Goal: Task Accomplishment & Management: Use online tool/utility

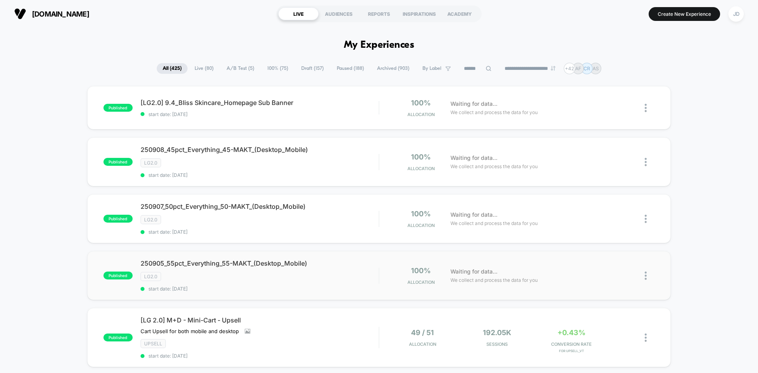
click at [645, 276] on img at bounding box center [646, 276] width 2 height 8
click at [604, 246] on div "Duplicate" at bounding box center [605, 249] width 71 height 18
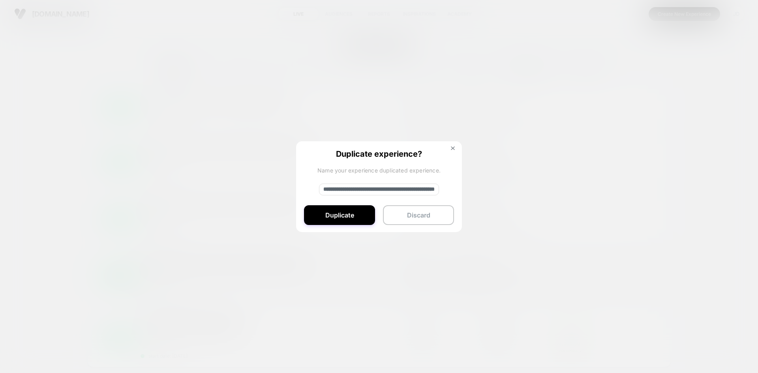
click at [411, 190] on input "**********" at bounding box center [379, 190] width 120 height 12
paste input "**********"
type input "**********"
click at [354, 222] on button "Duplicate" at bounding box center [339, 215] width 71 height 20
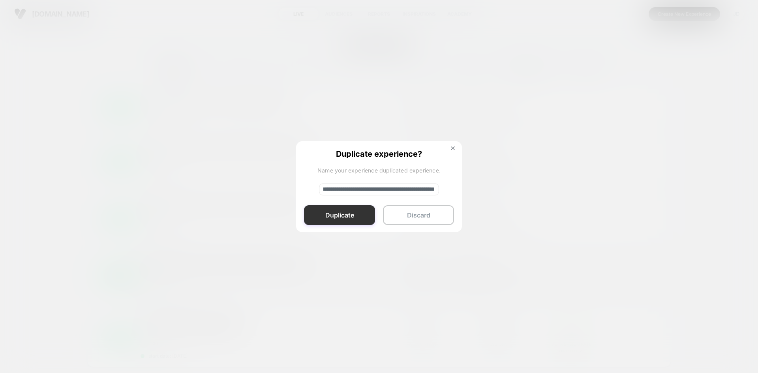
scroll to position [0, 0]
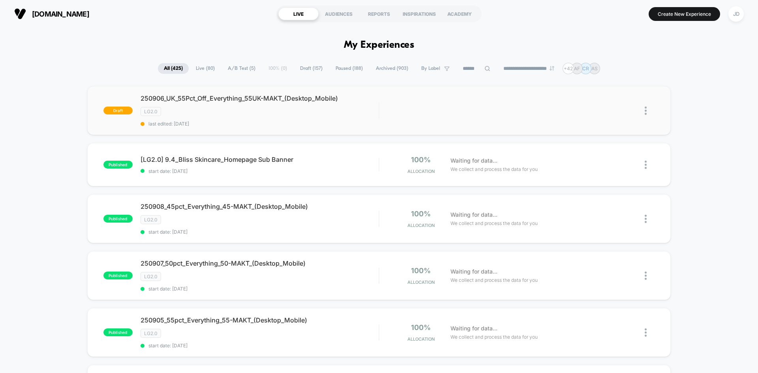
click at [646, 109] on img at bounding box center [646, 111] width 2 height 8
click at [597, 73] on div "Edit" at bounding box center [605, 75] width 71 height 18
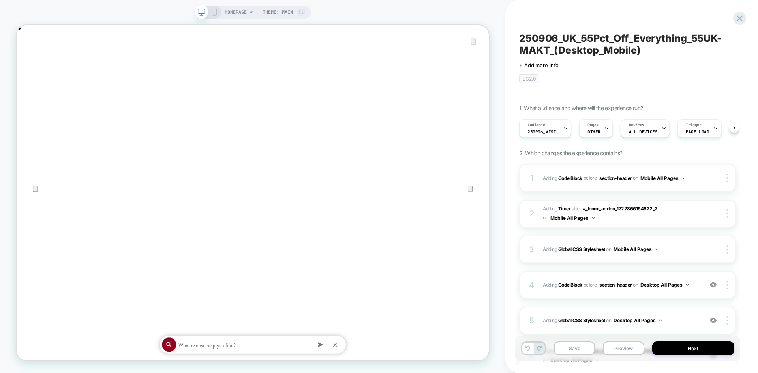
scroll to position [0, 0]
click at [29, 60] on icon "Close" at bounding box center [24, 64] width 9 height 9
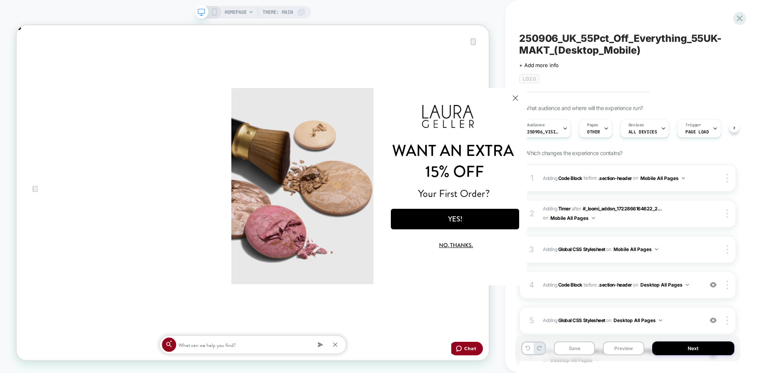
click at [515, 97] on button "Close Modal" at bounding box center [515, 97] width 21 height 19
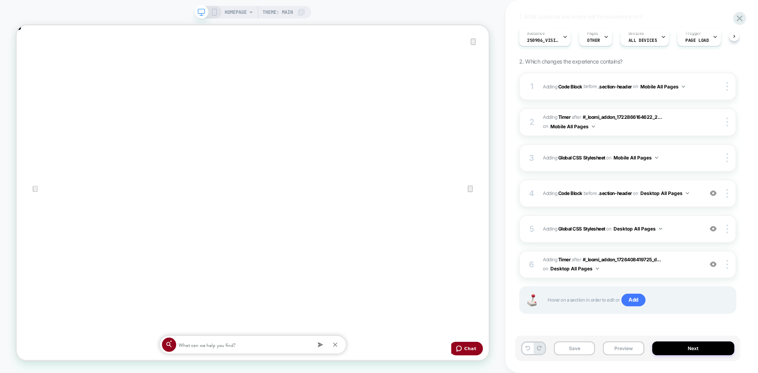
scroll to position [0, 0]
click at [212, 11] on rect at bounding box center [214, 12] width 4 height 6
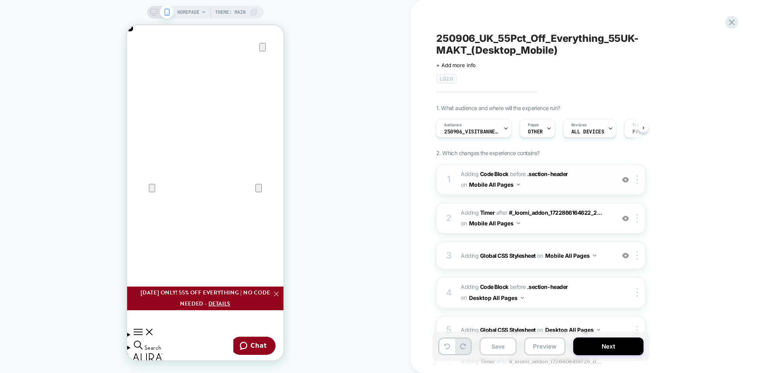
scroll to position [0, 156]
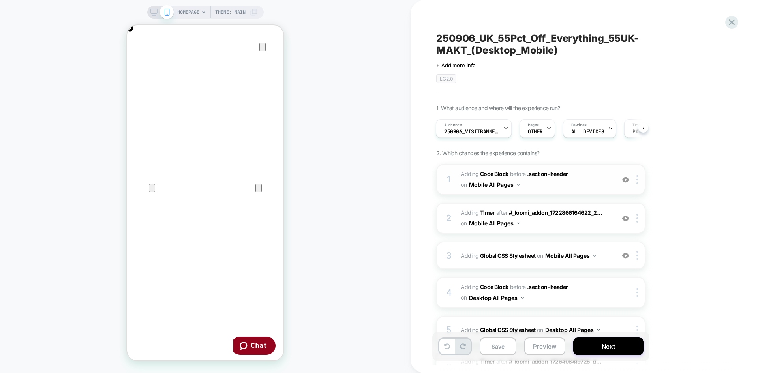
click at [0, 0] on span "Adding Code Block BEFORE .section-header .section-header on Mobile All Pages" at bounding box center [0, 0] width 0 height 0
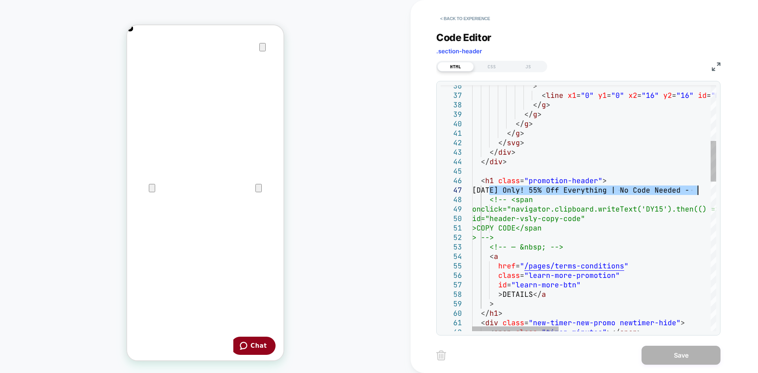
drag, startPoint x: 490, startPoint y: 187, endPoint x: 702, endPoint y: 191, distance: 211.6
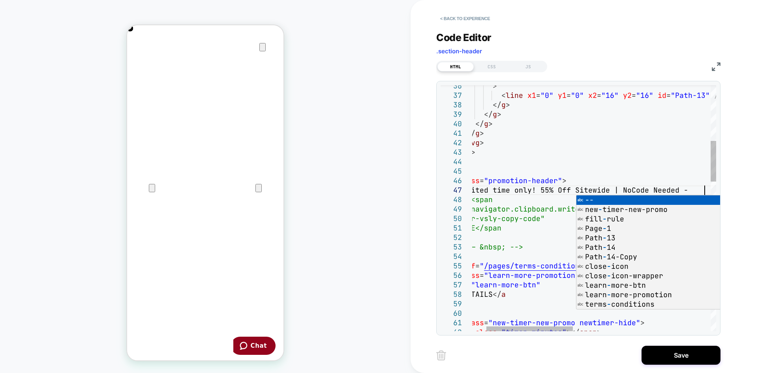
scroll to position [57, 272]
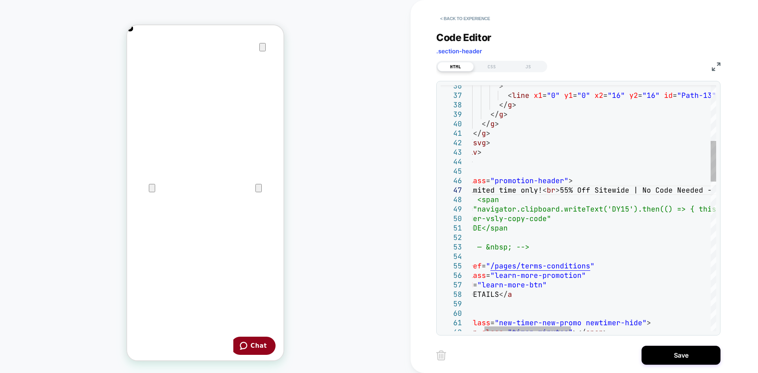
scroll to position [0, 313]
type textarea "**********"
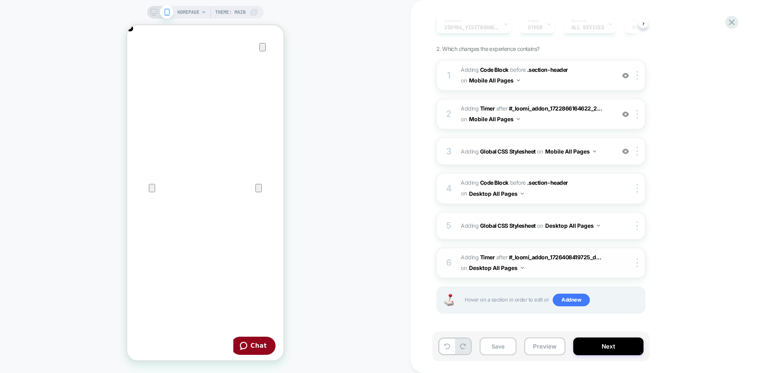
scroll to position [0, 0]
click at [152, 11] on icon at bounding box center [153, 12] width 7 height 7
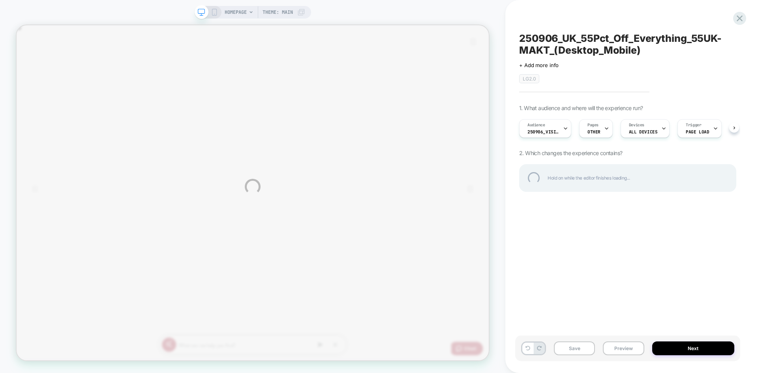
click at [206, 10] on div "HOMEPAGE Theme: MAIN 250906_UK_55Pct_Off_Everything_55UK-MAKT_(Desktop_Mobile) …" at bounding box center [379, 186] width 758 height 373
click at [378, 8] on div "HOMEPAGE Theme: MAIN 250906_UK_55Pct_Off_Everything_55UK-MAKT_(Desktop_Mobile) …" at bounding box center [379, 186] width 758 height 373
click at [741, 13] on div at bounding box center [740, 18] width 16 height 16
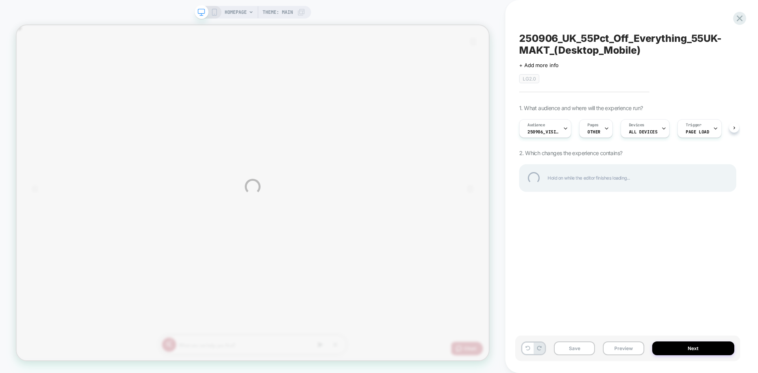
click at [607, 253] on div "HOMEPAGE Theme: MAIN 250906_UK_55Pct_Off_Everything_55UK-MAKT_(Desktop_Mobile) …" at bounding box center [379, 186] width 758 height 373
click at [741, 17] on div at bounding box center [740, 18] width 16 height 16
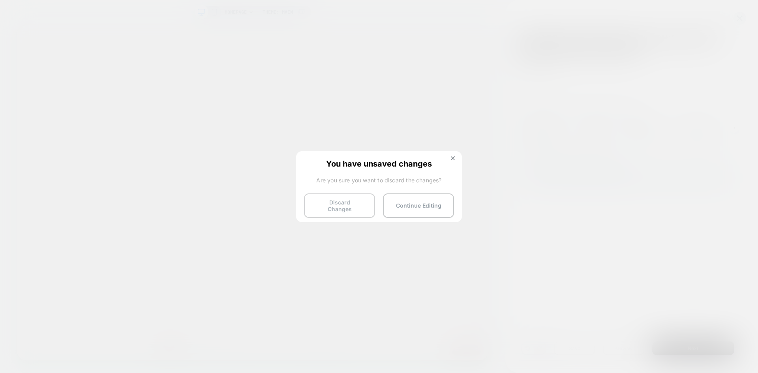
click at [344, 199] on button "Discard Changes" at bounding box center [339, 205] width 71 height 24
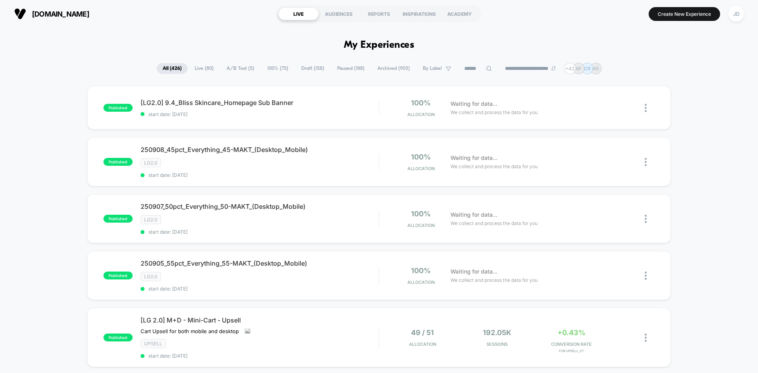
click at [301, 69] on span "Draft ( 158 )" at bounding box center [312, 68] width 35 height 11
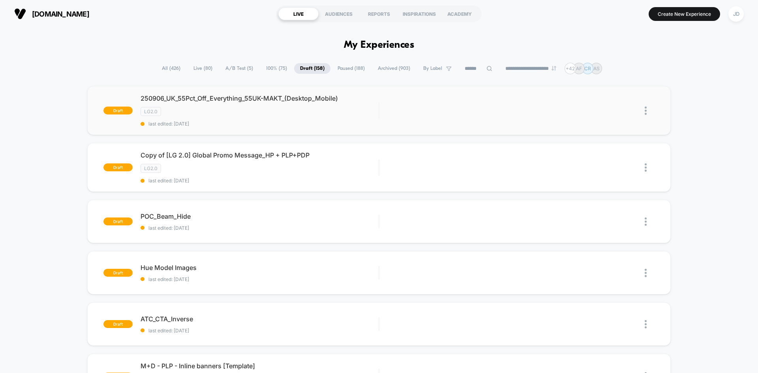
click at [645, 110] on img at bounding box center [646, 111] width 2 height 8
click at [604, 75] on div "Edit" at bounding box center [605, 75] width 71 height 18
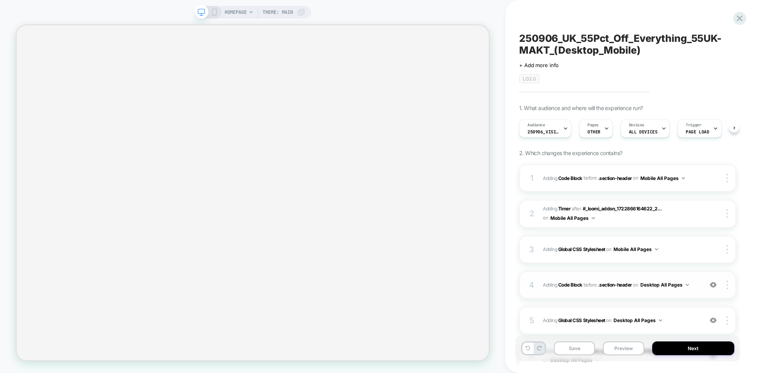
scroll to position [0, 0]
click at [214, 12] on icon at bounding box center [214, 12] width 7 height 7
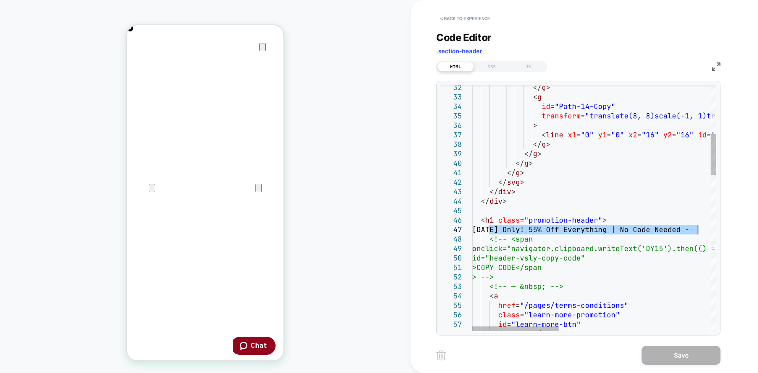
drag, startPoint x: 489, startPoint y: 229, endPoint x: 698, endPoint y: 229, distance: 208.8
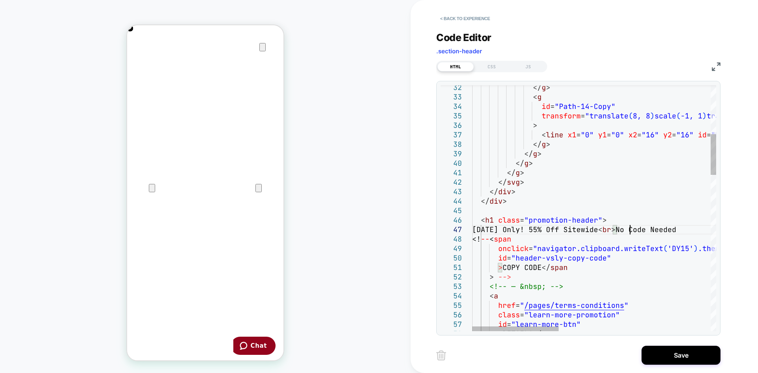
scroll to position [57, 158]
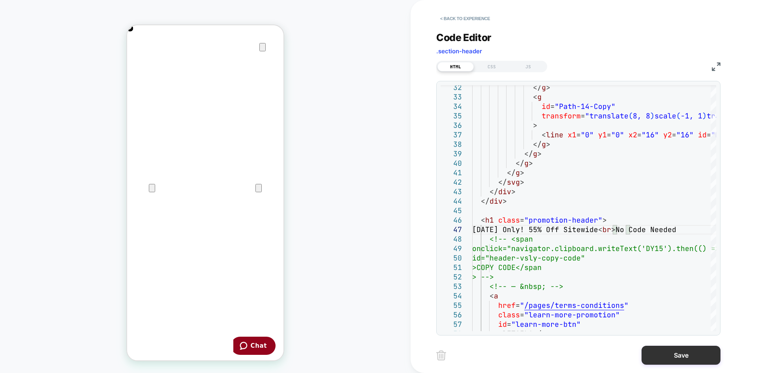
type textarea "**********"
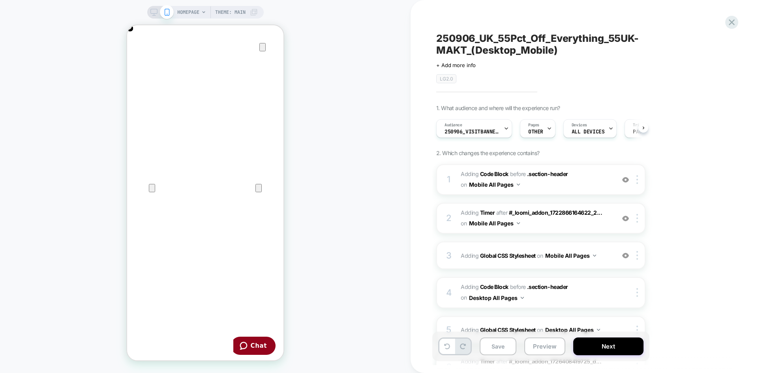
scroll to position [0, 0]
drag, startPoint x: 153, startPoint y: 12, endPoint x: 411, endPoint y: 371, distance: 442.3
click at [153, 12] on icon at bounding box center [153, 12] width 7 height 7
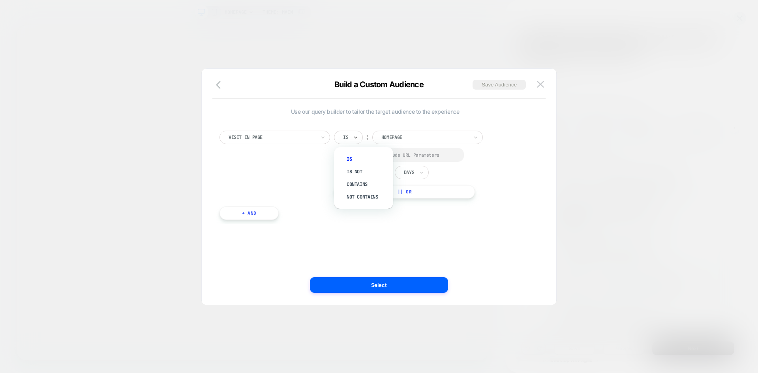
click at [361, 184] on div "Contains" at bounding box center [367, 184] width 51 height 13
click at [343, 151] on div "Select to Include URL Parameters" at bounding box center [400, 155] width 133 height 14
click at [0, 0] on div at bounding box center [0, 0] width 0 height 0
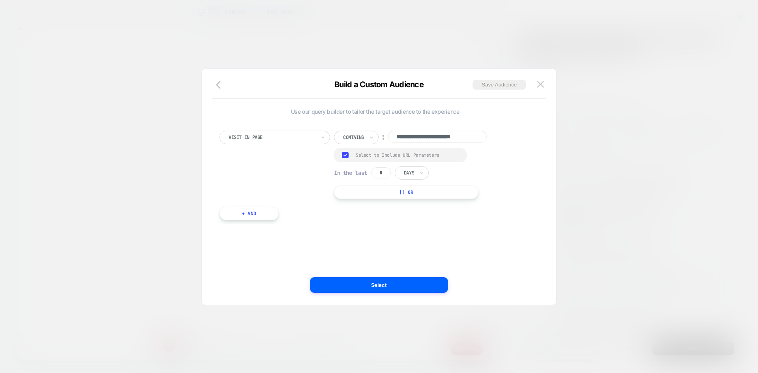
drag, startPoint x: 381, startPoint y: 172, endPoint x: 366, endPoint y: 172, distance: 15.4
click at [0, 0] on div "In the last * Days" at bounding box center [0, 0] width 0 height 0
drag, startPoint x: 386, startPoint y: 170, endPoint x: 372, endPoint y: 172, distance: 14.0
click at [0, 0] on div "In the last * Days" at bounding box center [0, 0] width 0 height 0
type input "*"
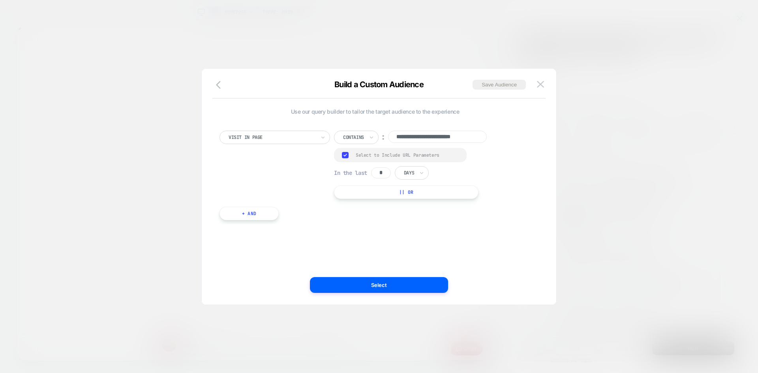
click at [420, 177] on div "Days" at bounding box center [412, 172] width 34 height 13
click at [0, 0] on div "Hours" at bounding box center [0, 0] width 0 height 0
click at [437, 139] on input "**********" at bounding box center [437, 137] width 99 height 12
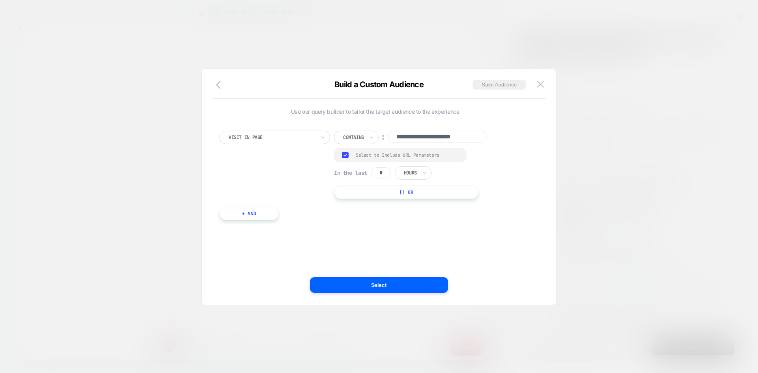
paste input
type input "**********"
click at [0, 0] on button "Save Audience" at bounding box center [0, 0] width 0 height 0
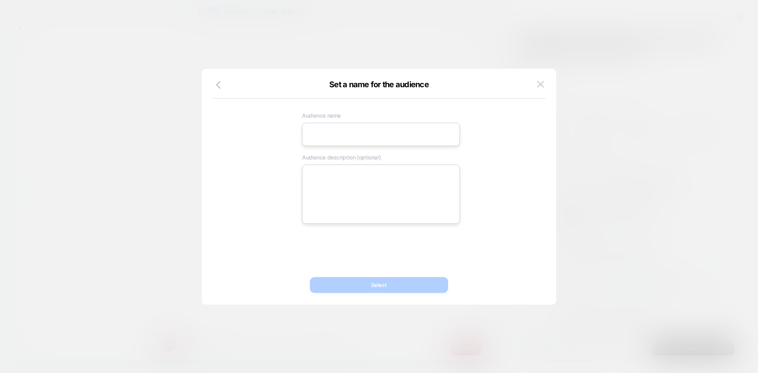
click at [354, 129] on input at bounding box center [381, 134] width 158 height 23
paste input "**********"
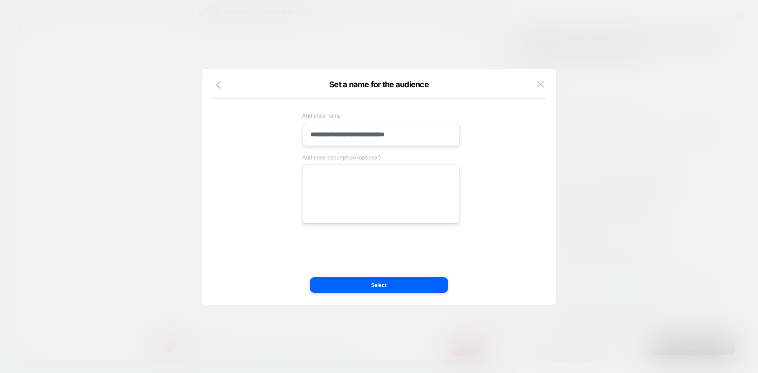
type input "**********"
click at [338, 187] on textarea at bounding box center [381, 194] width 158 height 59
paste textarea "**********"
type textarea "*"
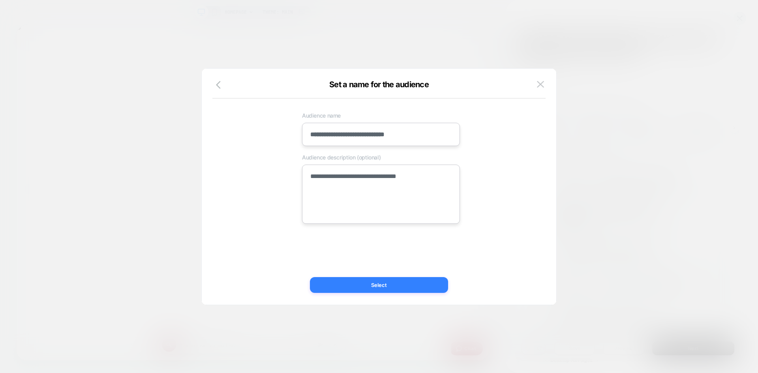
type textarea "**********"
click at [0, 0] on button "Select" at bounding box center [0, 0] width 0 height 0
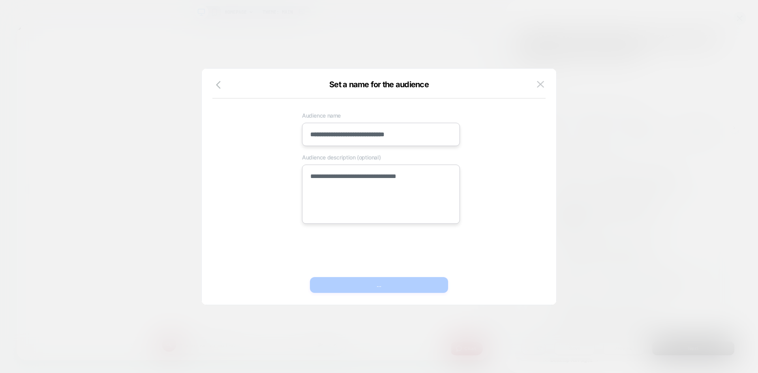
type textarea "*"
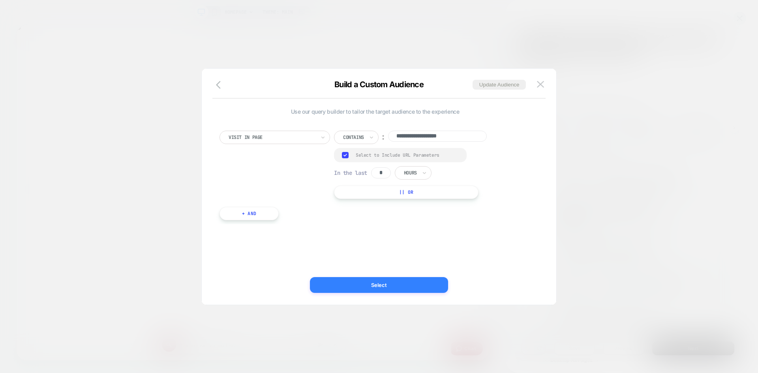
scroll to position [0, 1259]
click at [0, 0] on button "Select" at bounding box center [0, 0] width 0 height 0
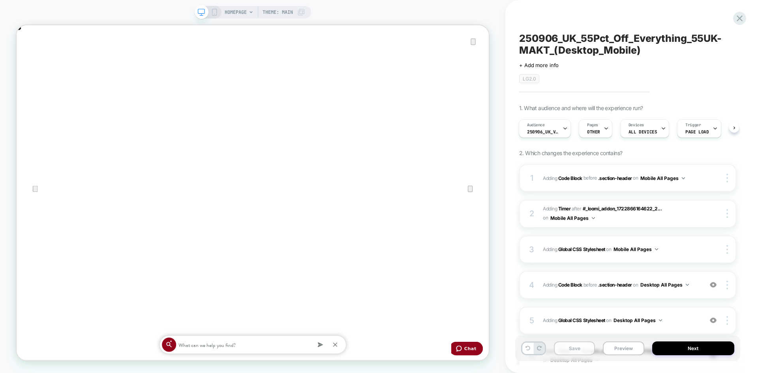
click at [574, 328] on button "Save" at bounding box center [315, 304] width 614 height 50
click at [51, 323] on button "Next" at bounding box center [31, 303] width 39 height 39
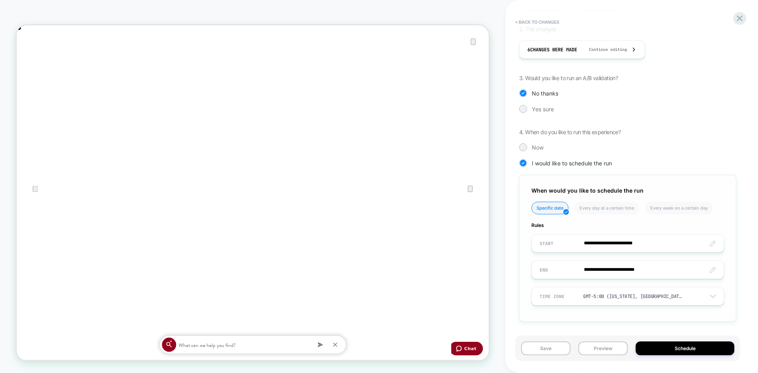
scroll to position [0, 0]
click at [0, 0] on button "Schedule" at bounding box center [0, 0] width 0 height 0
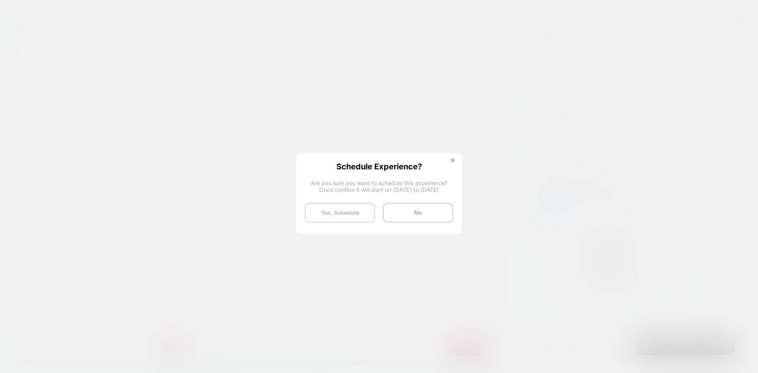
click at [0, 0] on button "Yes, Schedule" at bounding box center [0, 0] width 0 height 0
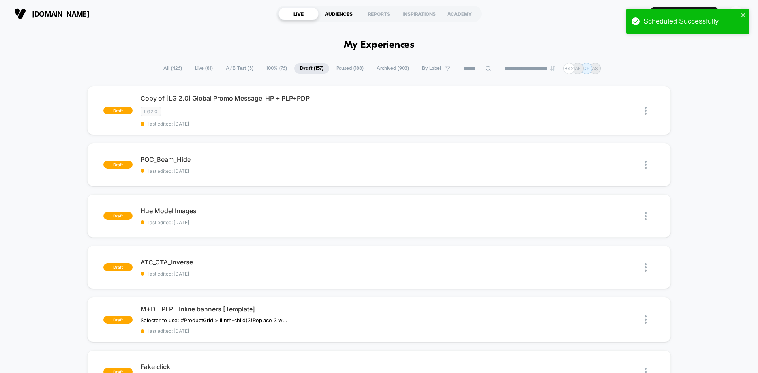
click at [342, 13] on div "AUDIENCES" at bounding box center [339, 14] width 40 height 13
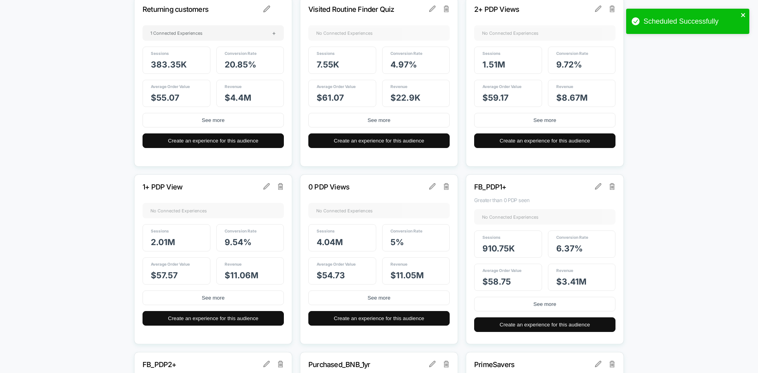
click at [742, 13] on icon "close" at bounding box center [744, 15] width 6 height 6
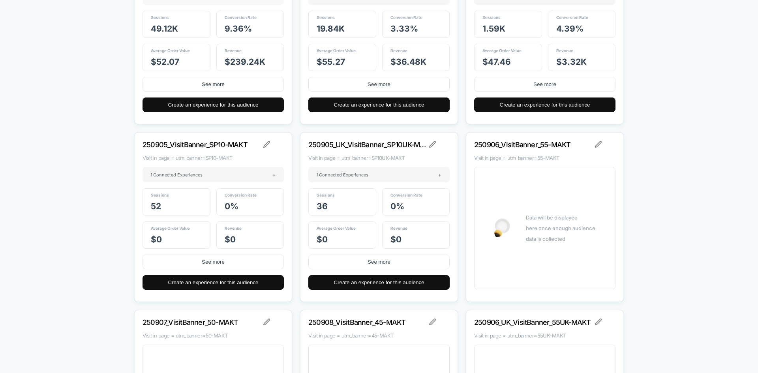
scroll to position [11173, 0]
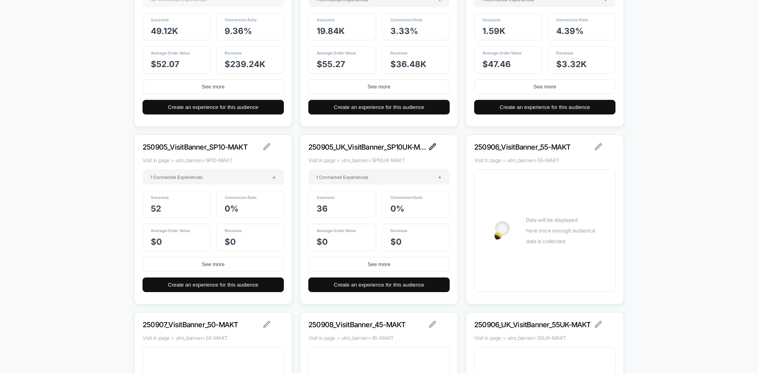
click at [431, 146] on img at bounding box center [432, 146] width 7 height 7
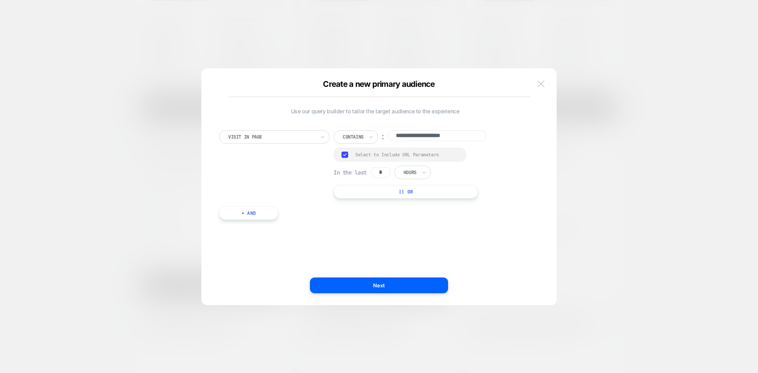
click at [542, 84] on img at bounding box center [540, 84] width 7 height 7
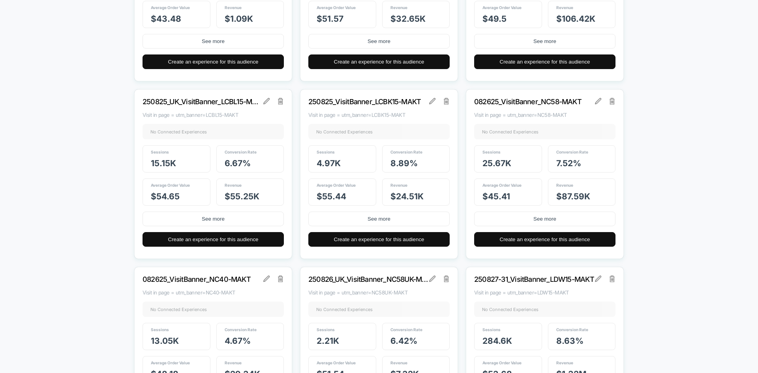
scroll to position [10422, 0]
